Goal: Transaction & Acquisition: Book appointment/travel/reservation

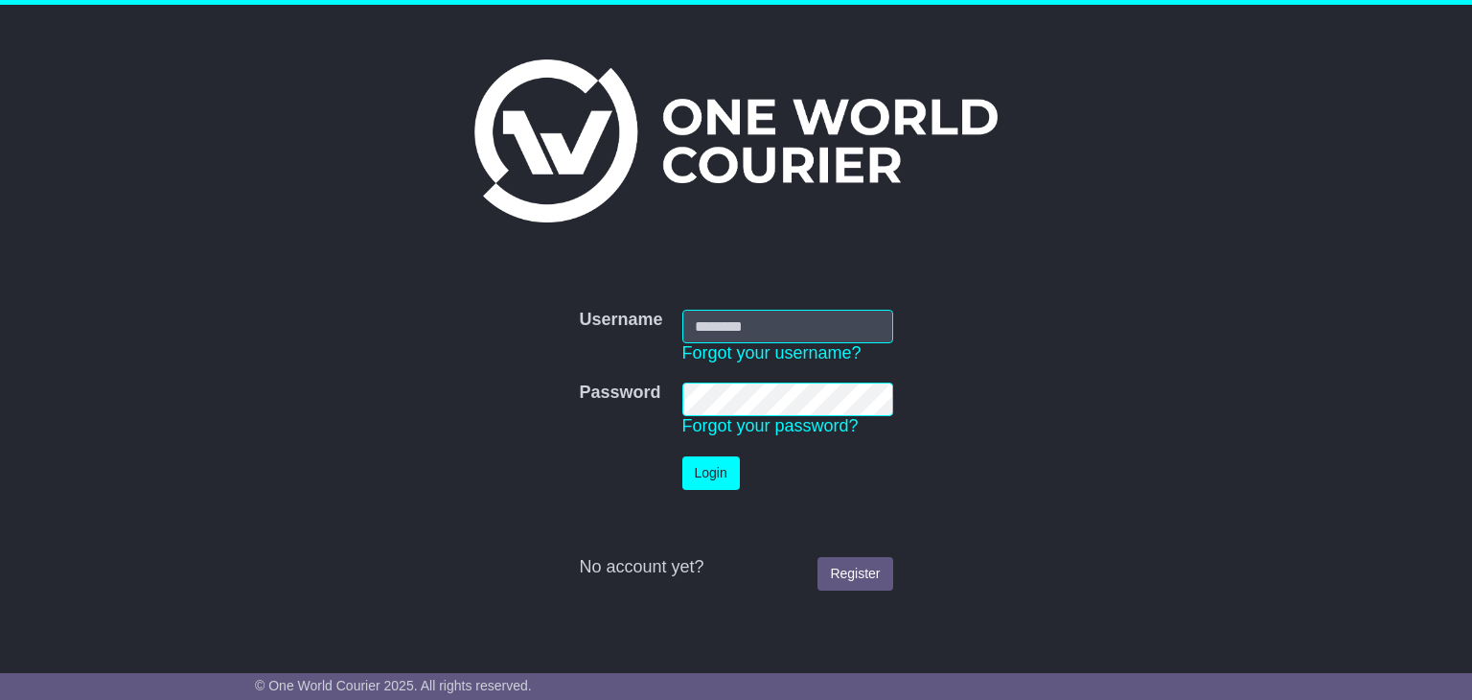
type input "**********"
click at [709, 477] on button "Login" at bounding box center [710, 473] width 57 height 34
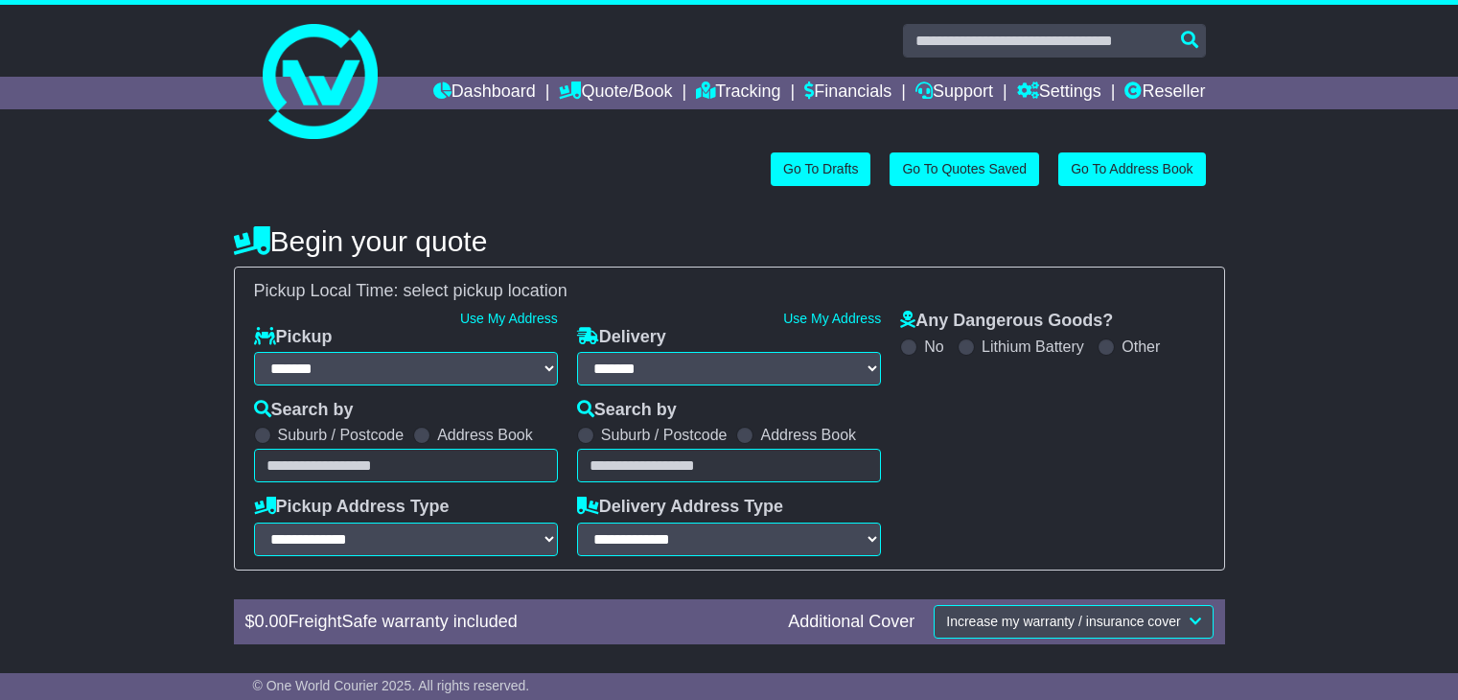
select select "**"
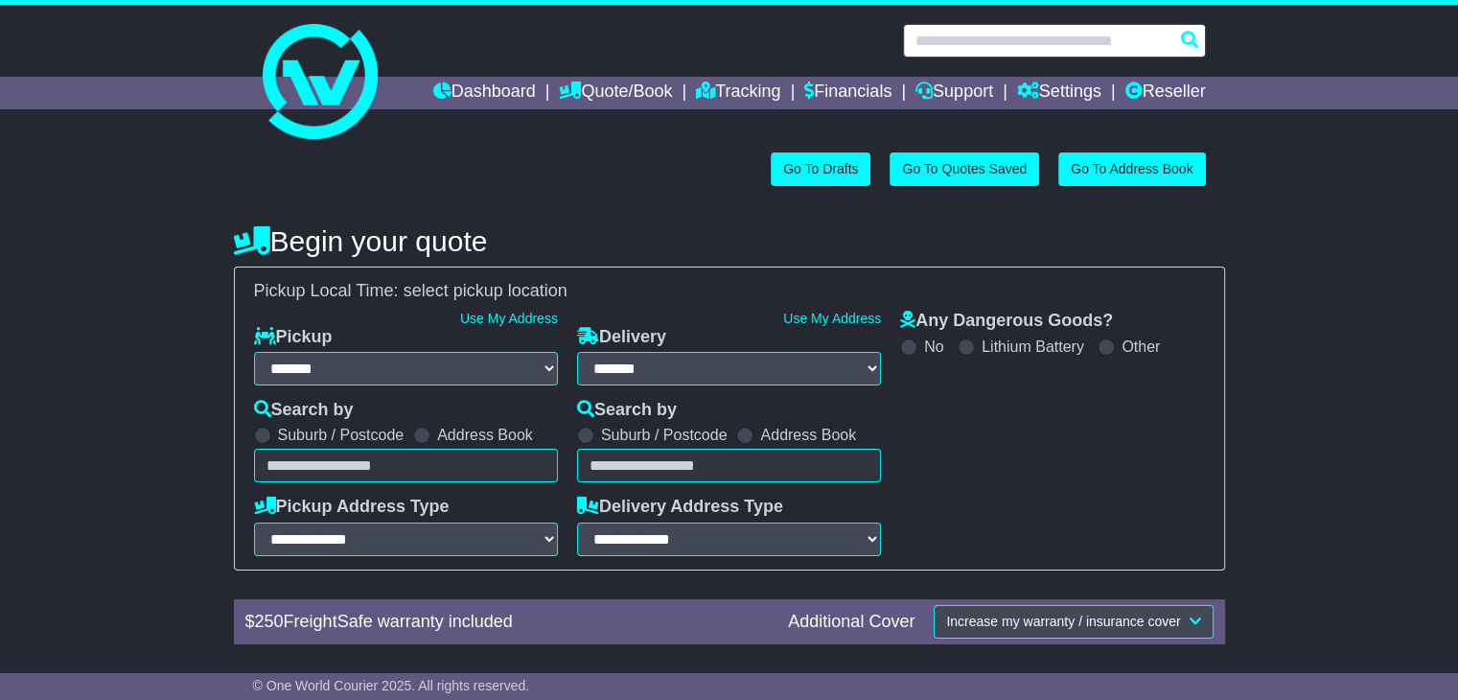
click at [1032, 51] on input "text" at bounding box center [1054, 41] width 303 height 34
